Goal: Check status

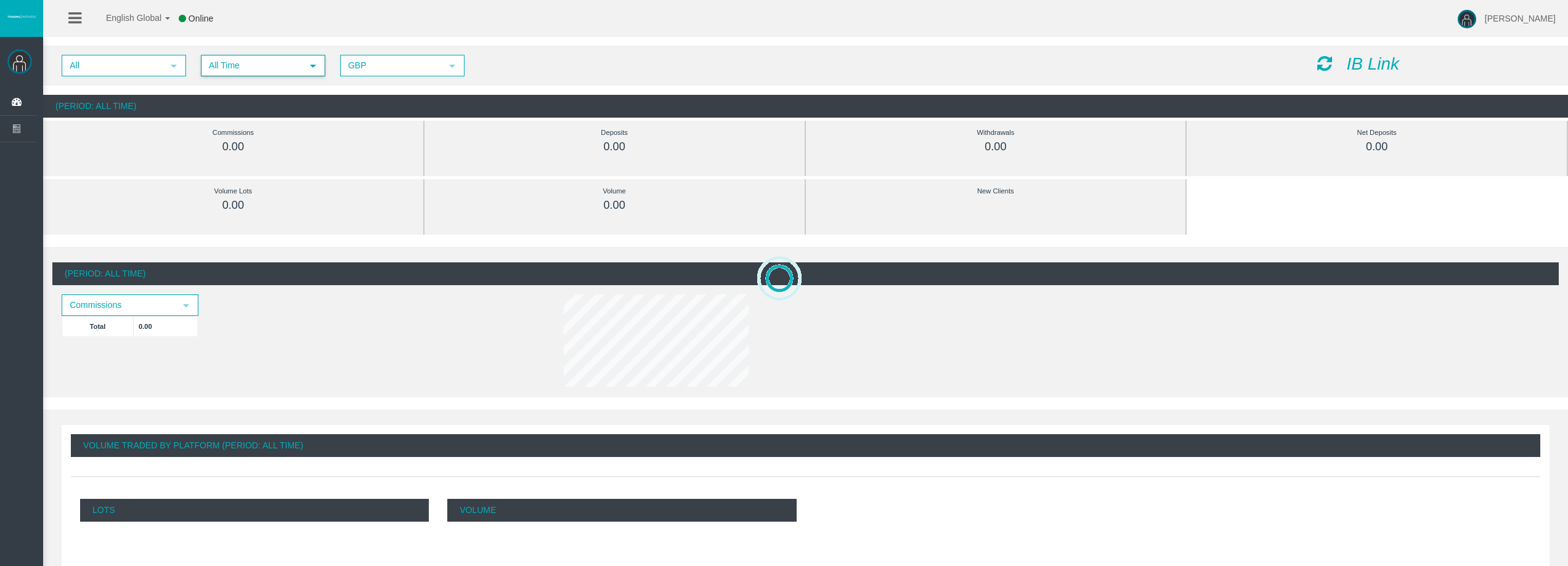
click at [294, 76] on div "All select All Time select 5 GBP select GBP IB Link" at bounding box center [805, 65] width 1525 height 40
click at [265, 68] on span "All Time" at bounding box center [252, 65] width 100 height 19
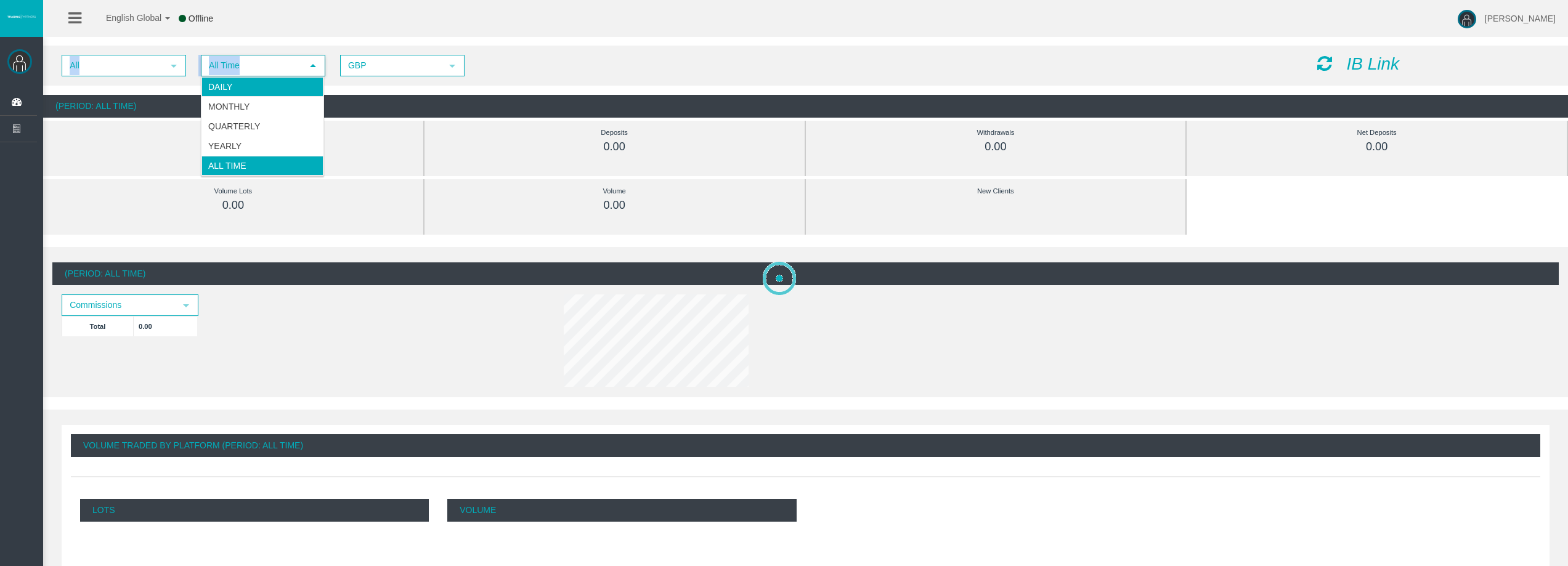
click at [263, 90] on li "Daily" at bounding box center [262, 86] width 122 height 20
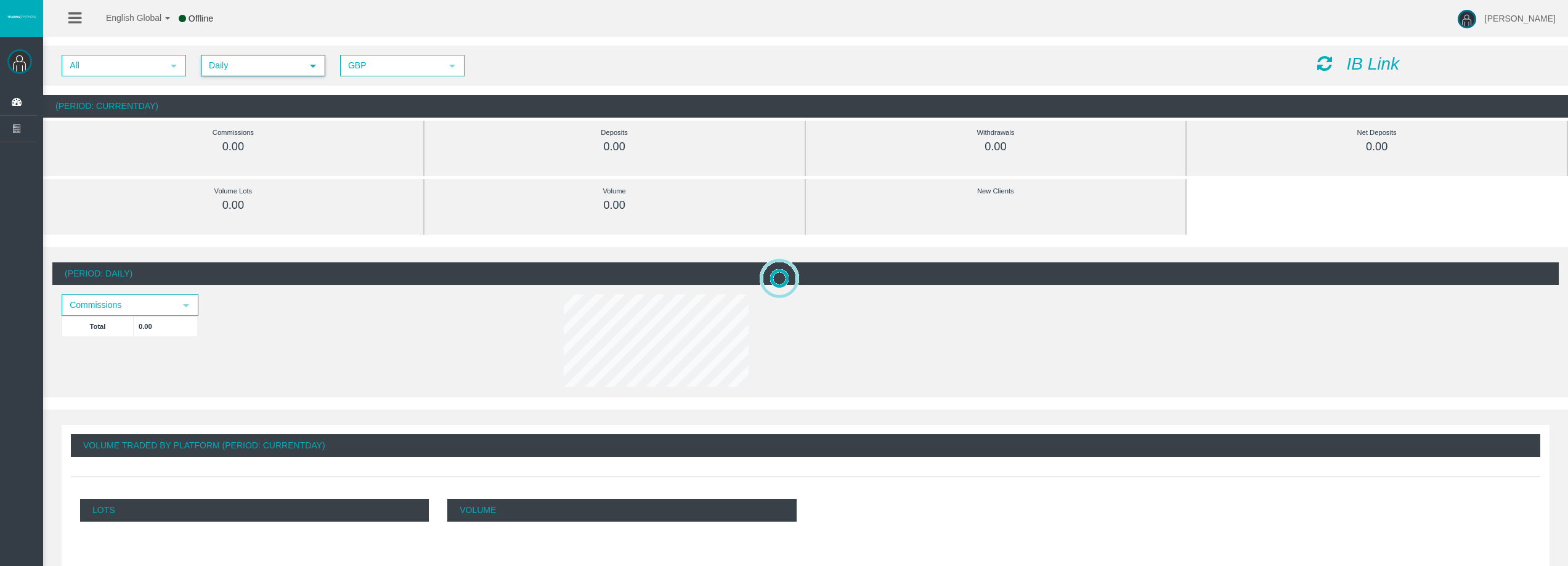
click at [1327, 62] on icon at bounding box center [1325, 63] width 15 height 18
click at [1325, 63] on icon at bounding box center [1325, 63] width 15 height 18
click at [299, 71] on span "Daily" at bounding box center [252, 65] width 100 height 19
click at [280, 76] on div "Daily Monthly Quarterly Yearly All Time" at bounding box center [262, 126] width 123 height 100
click at [267, 84] on li "Daily" at bounding box center [262, 86] width 122 height 20
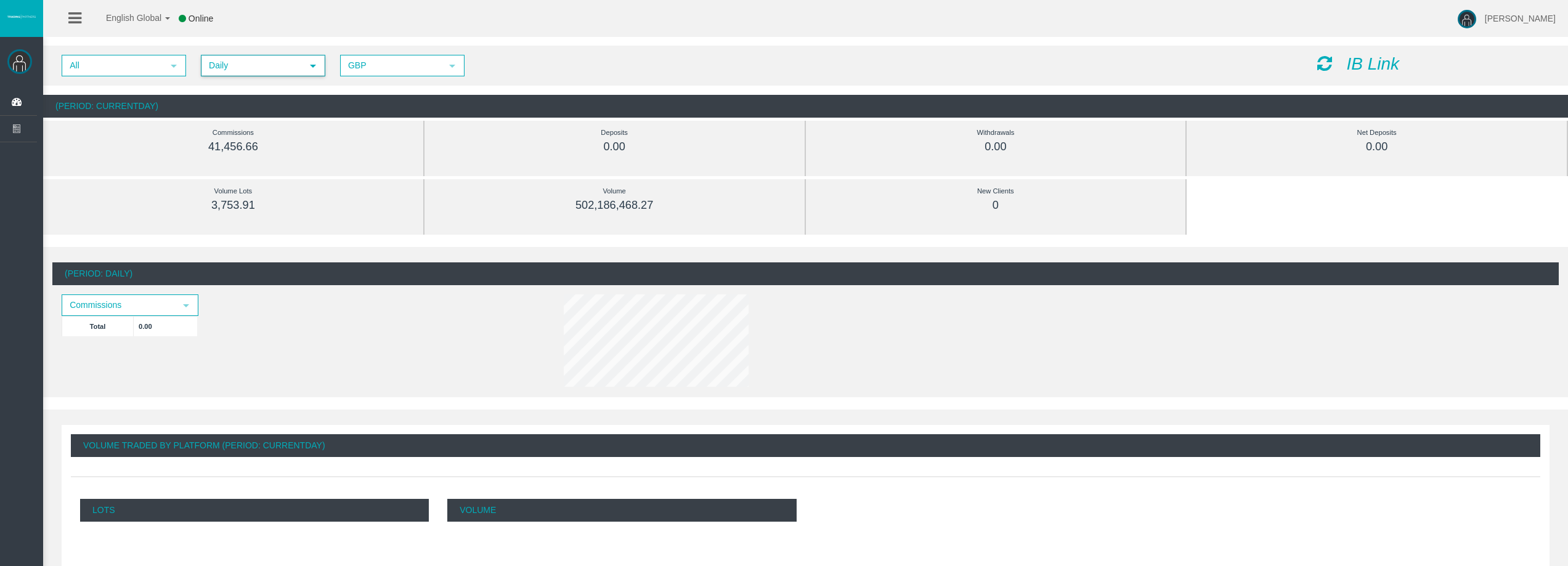
click at [265, 59] on span "Daily" at bounding box center [252, 65] width 100 height 19
click at [246, 88] on li "Daily" at bounding box center [262, 86] width 122 height 20
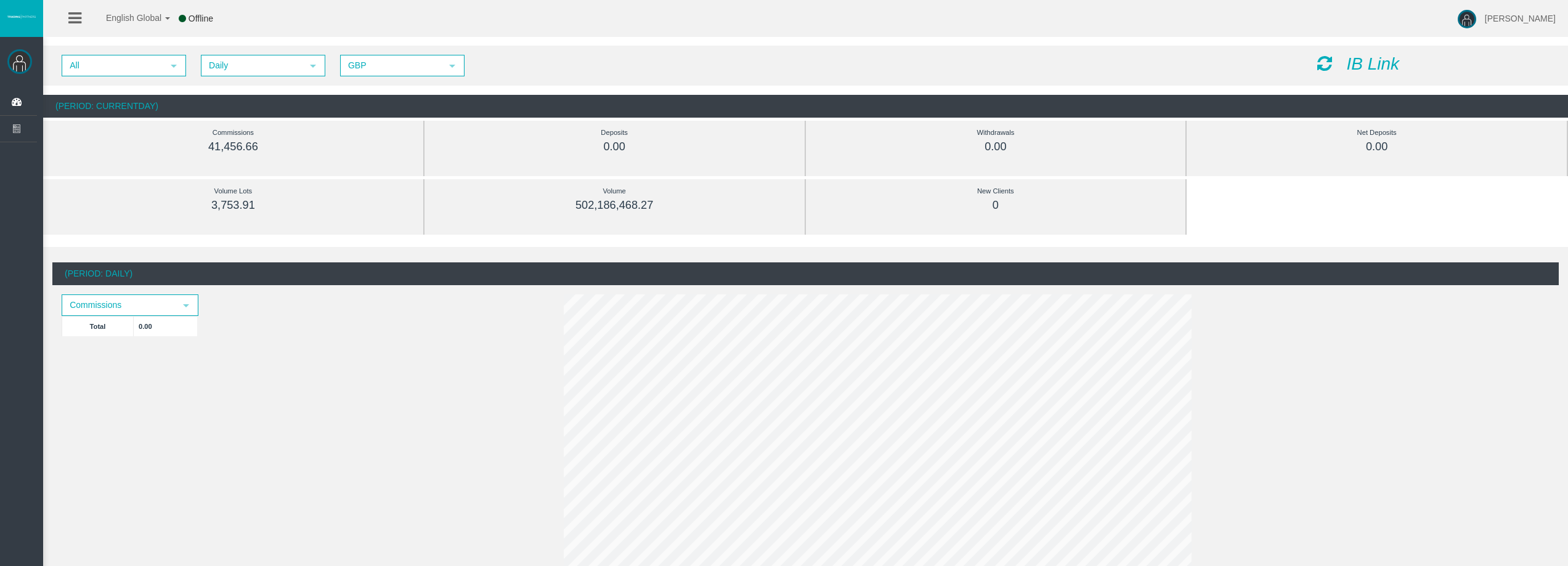
click at [1323, 69] on icon at bounding box center [1325, 63] width 15 height 18
click at [296, 61] on span "Daily" at bounding box center [252, 65] width 100 height 19
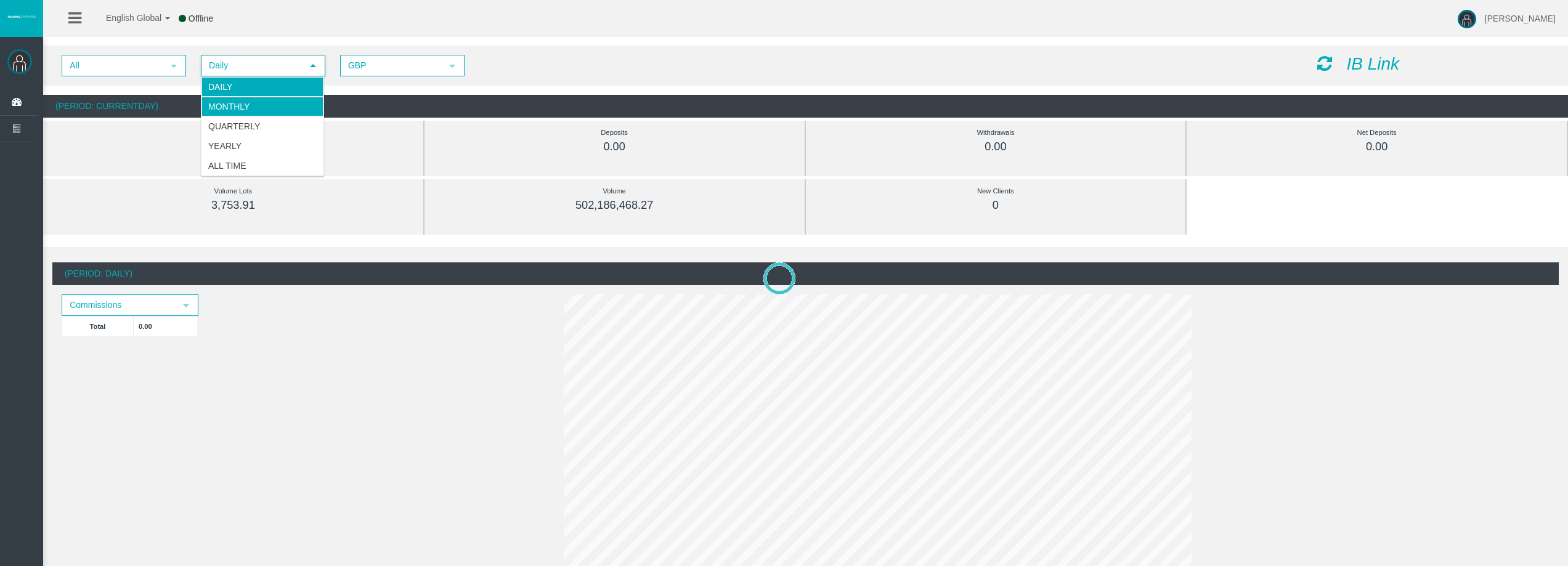
click at [269, 104] on li "Monthly" at bounding box center [262, 106] width 122 height 20
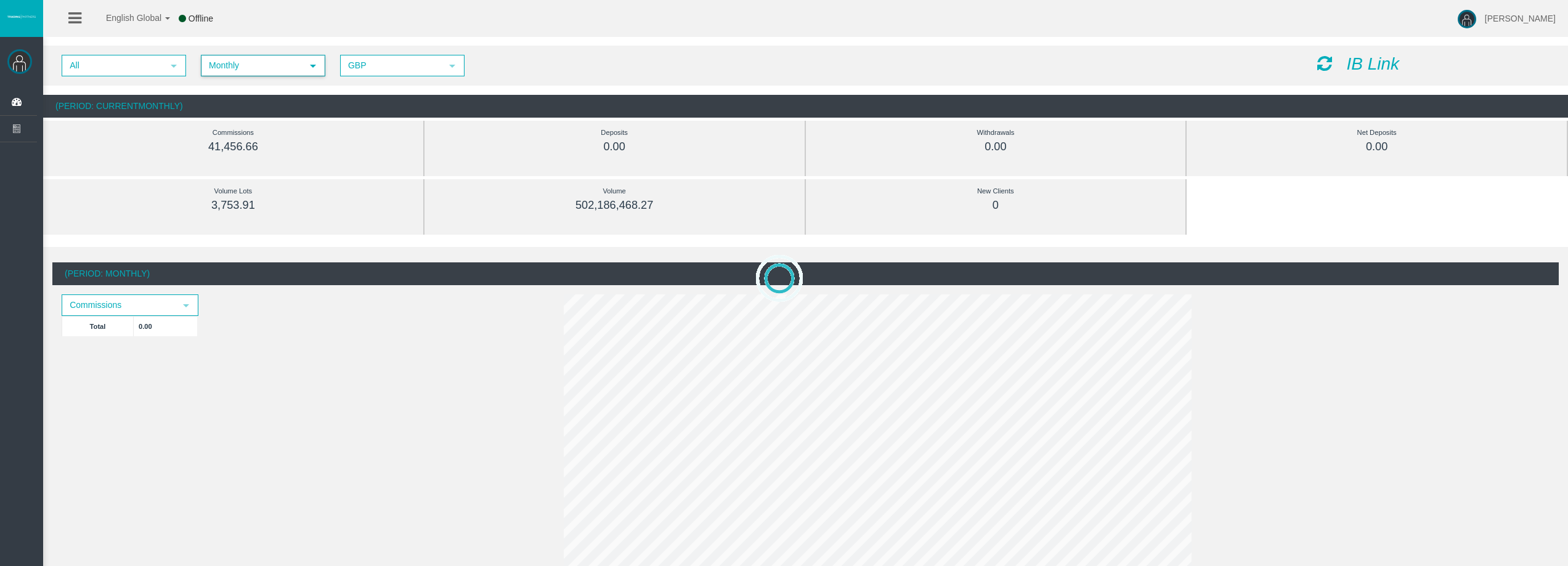
click at [265, 61] on span "Monthly" at bounding box center [252, 65] width 100 height 19
click at [263, 82] on li "Daily" at bounding box center [262, 86] width 122 height 20
click at [1330, 64] on icon at bounding box center [1325, 63] width 15 height 18
